Goal: Task Accomplishment & Management: Manage account settings

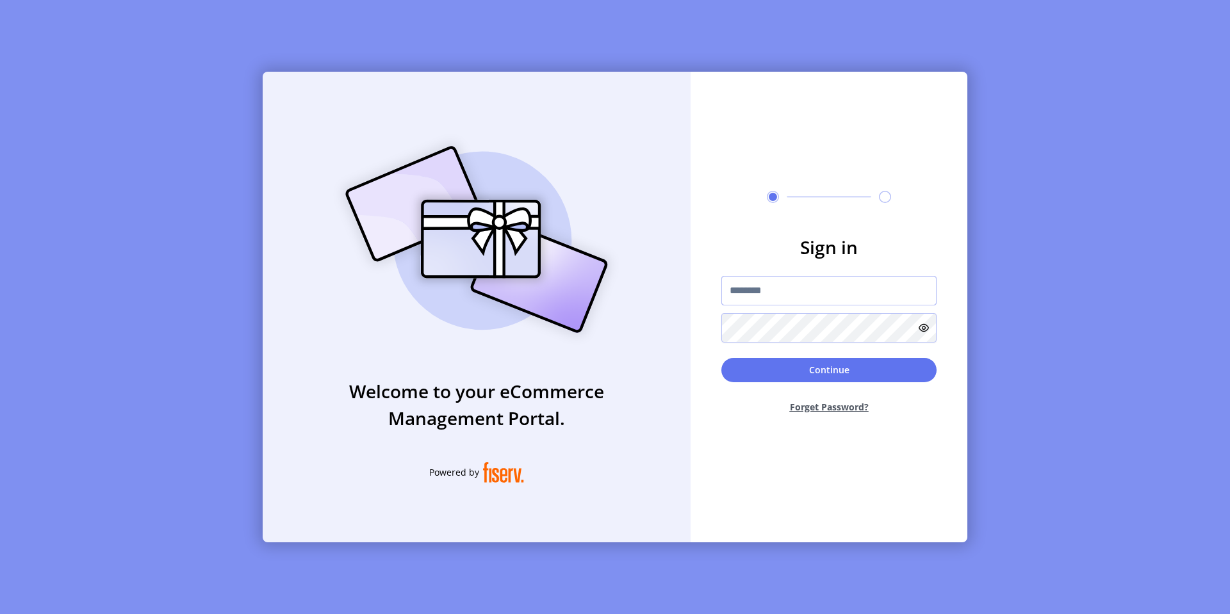
click at [796, 294] on input "text" at bounding box center [828, 290] width 215 height 29
type input "*********"
click at [816, 368] on button "Continue" at bounding box center [828, 370] width 215 height 24
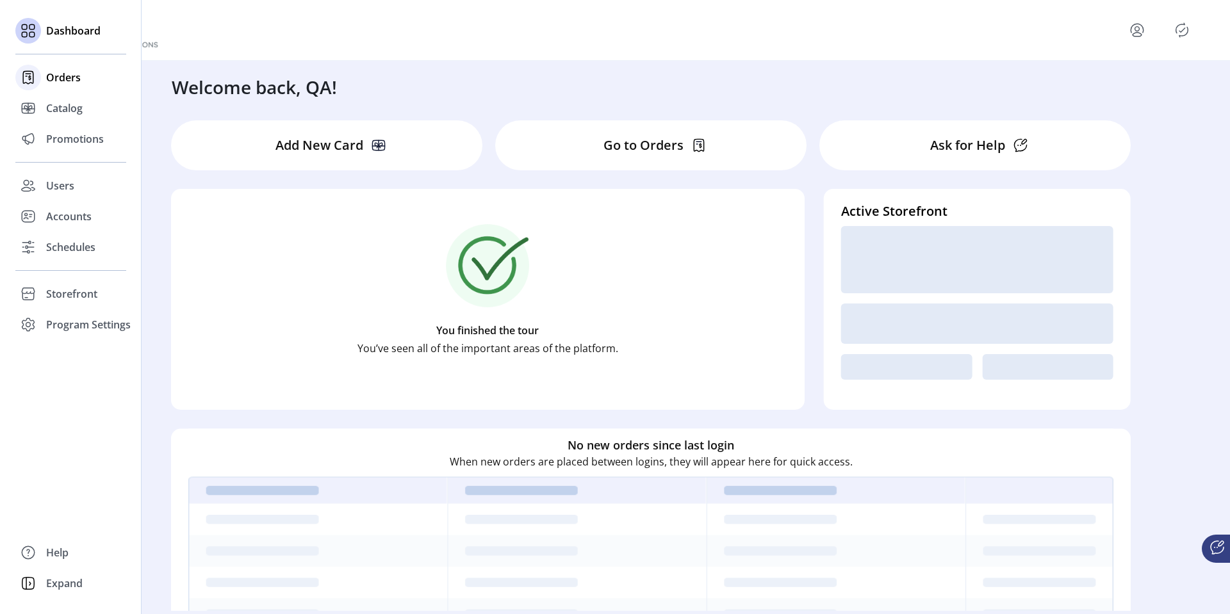
click at [42, 78] on div "Orders" at bounding box center [70, 77] width 111 height 31
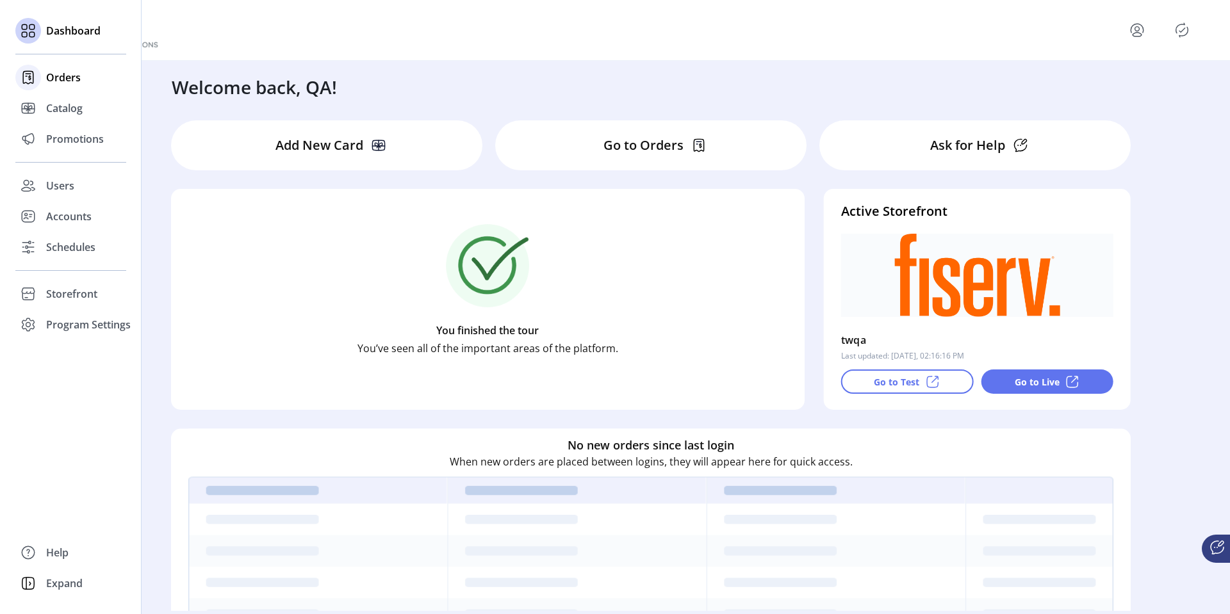
click at [64, 78] on span "Orders" at bounding box center [63, 77] width 35 height 15
click at [41, 76] on div "Orders" at bounding box center [70, 77] width 111 height 31
click at [24, 77] on icon at bounding box center [28, 77] width 21 height 21
